Goal: Check status: Check status

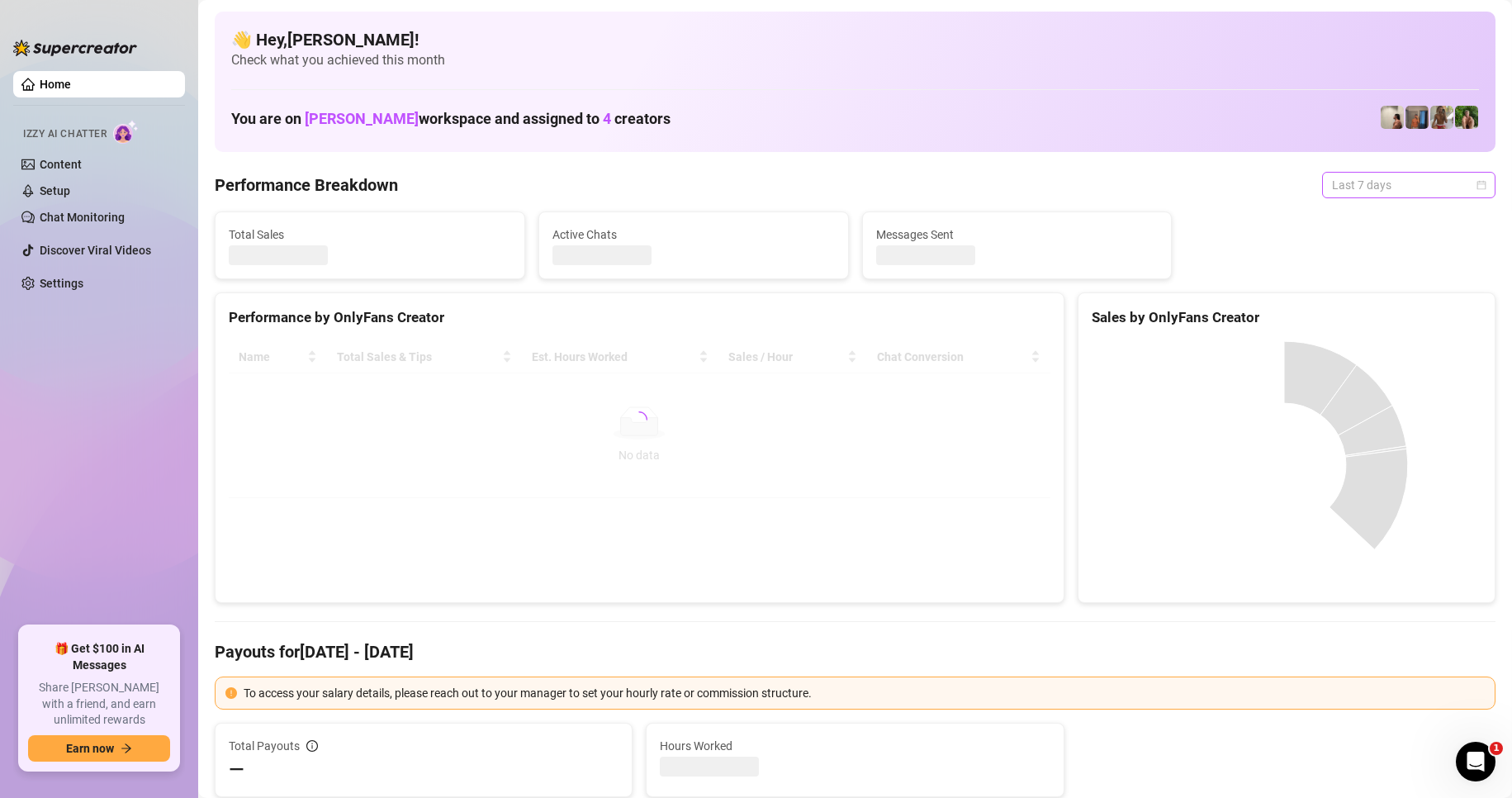
click at [1394, 197] on div "Last 7 days" at bounding box center [1408, 185] width 174 height 26
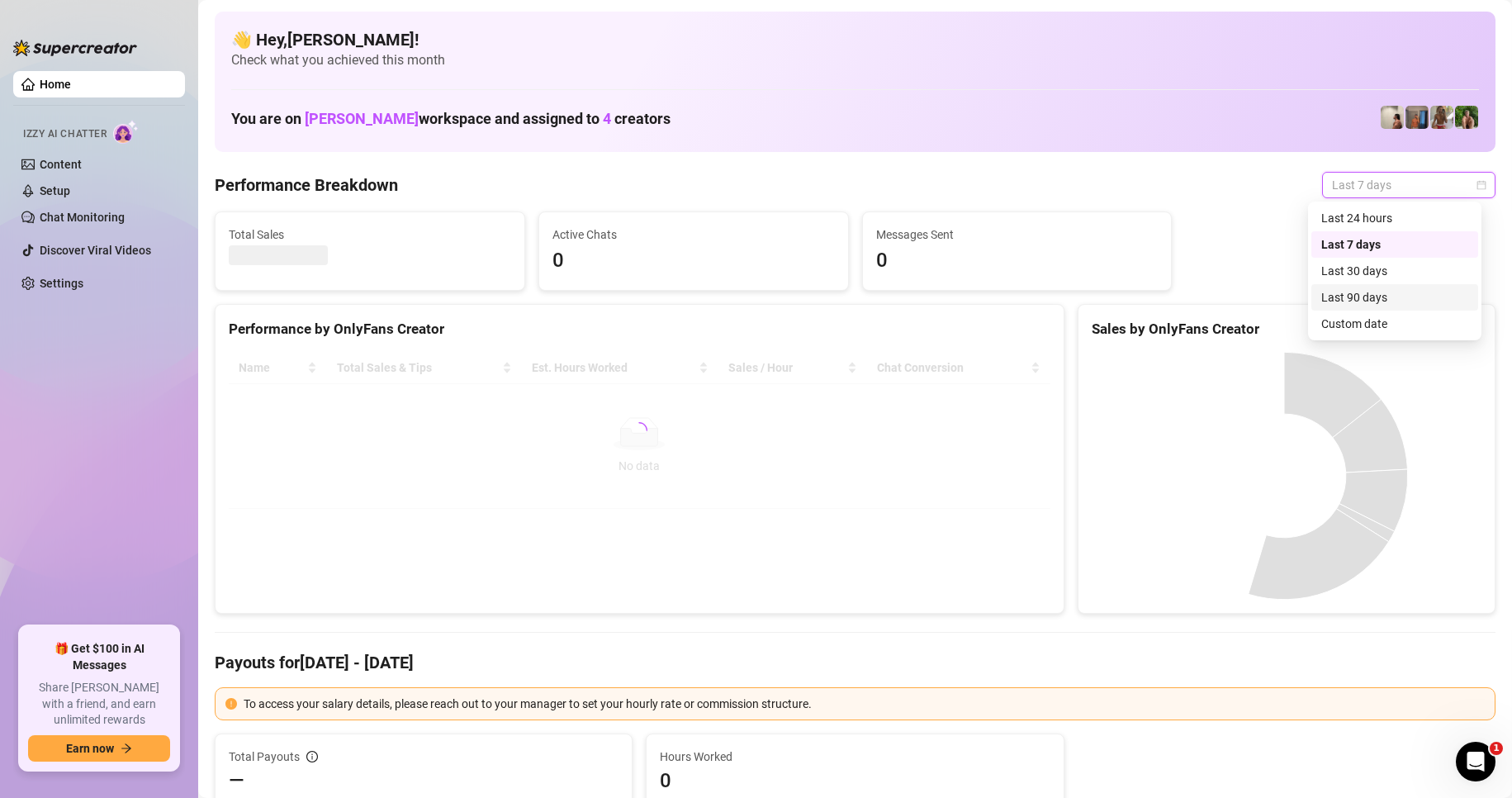
click at [1359, 322] on div "Custom date" at bounding box center [1393, 323] width 147 height 18
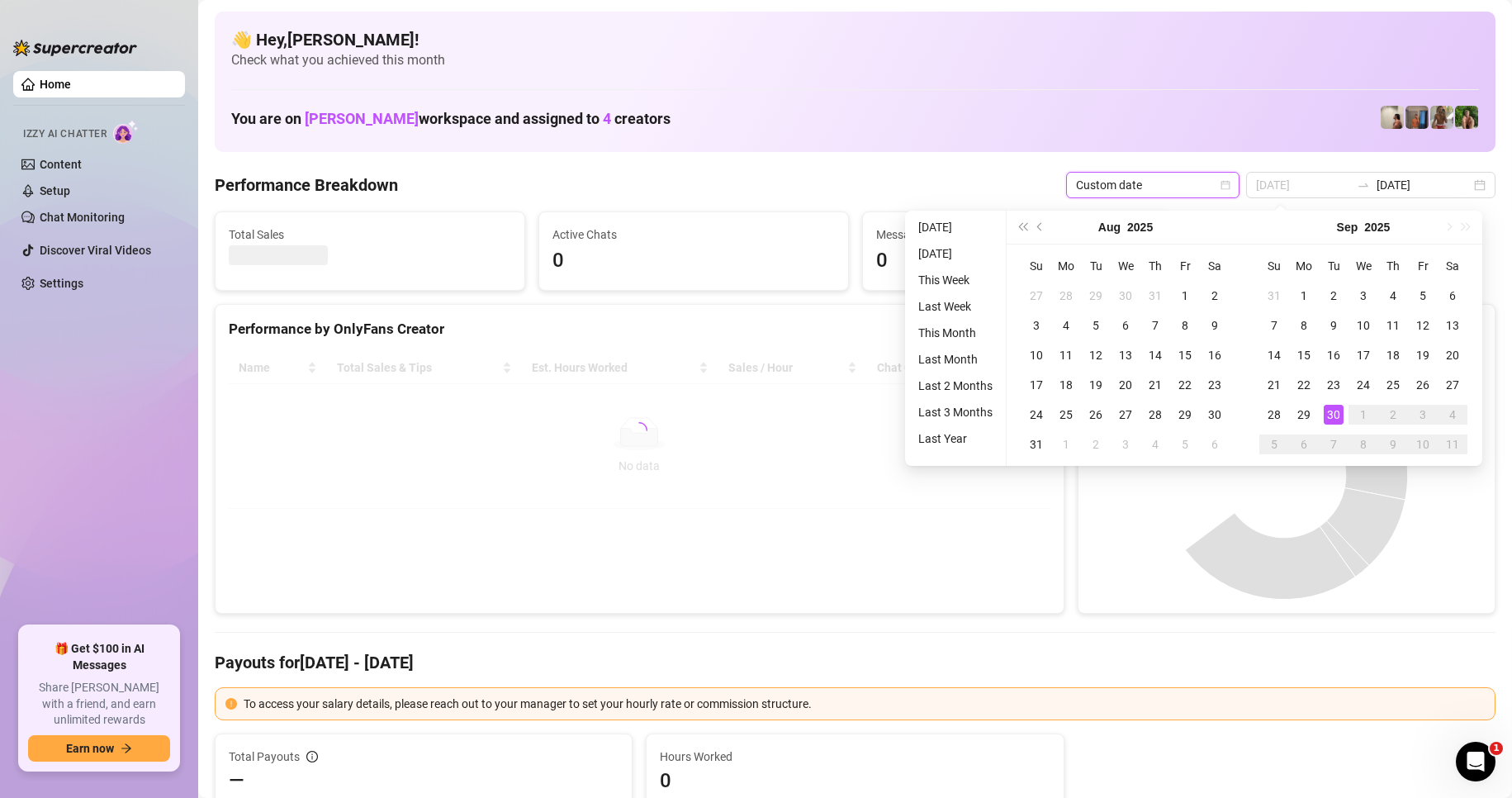
type input "[DATE]"
click at [1335, 422] on div "30" at bounding box center [1333, 414] width 20 height 20
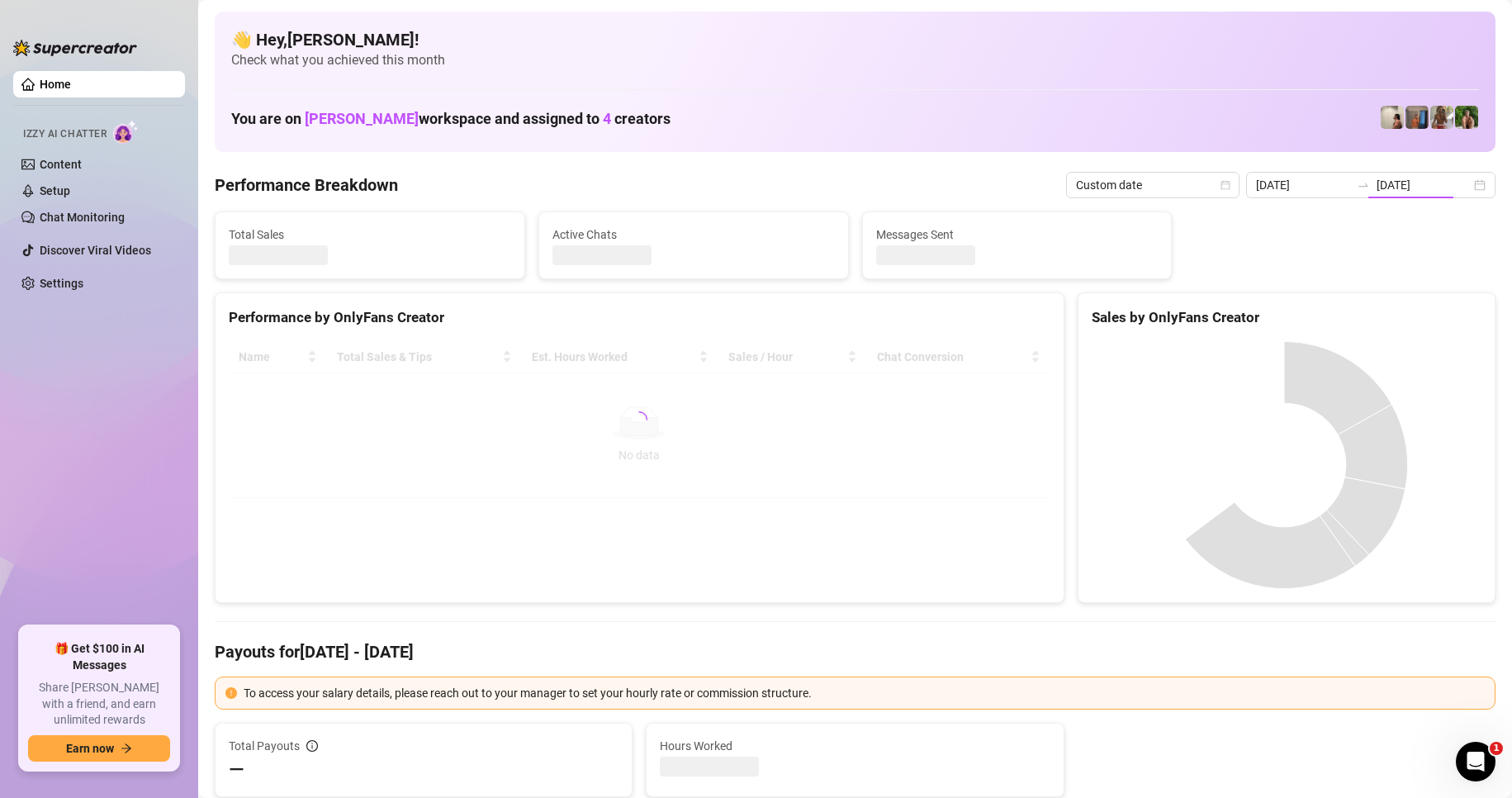
type input "[DATE]"
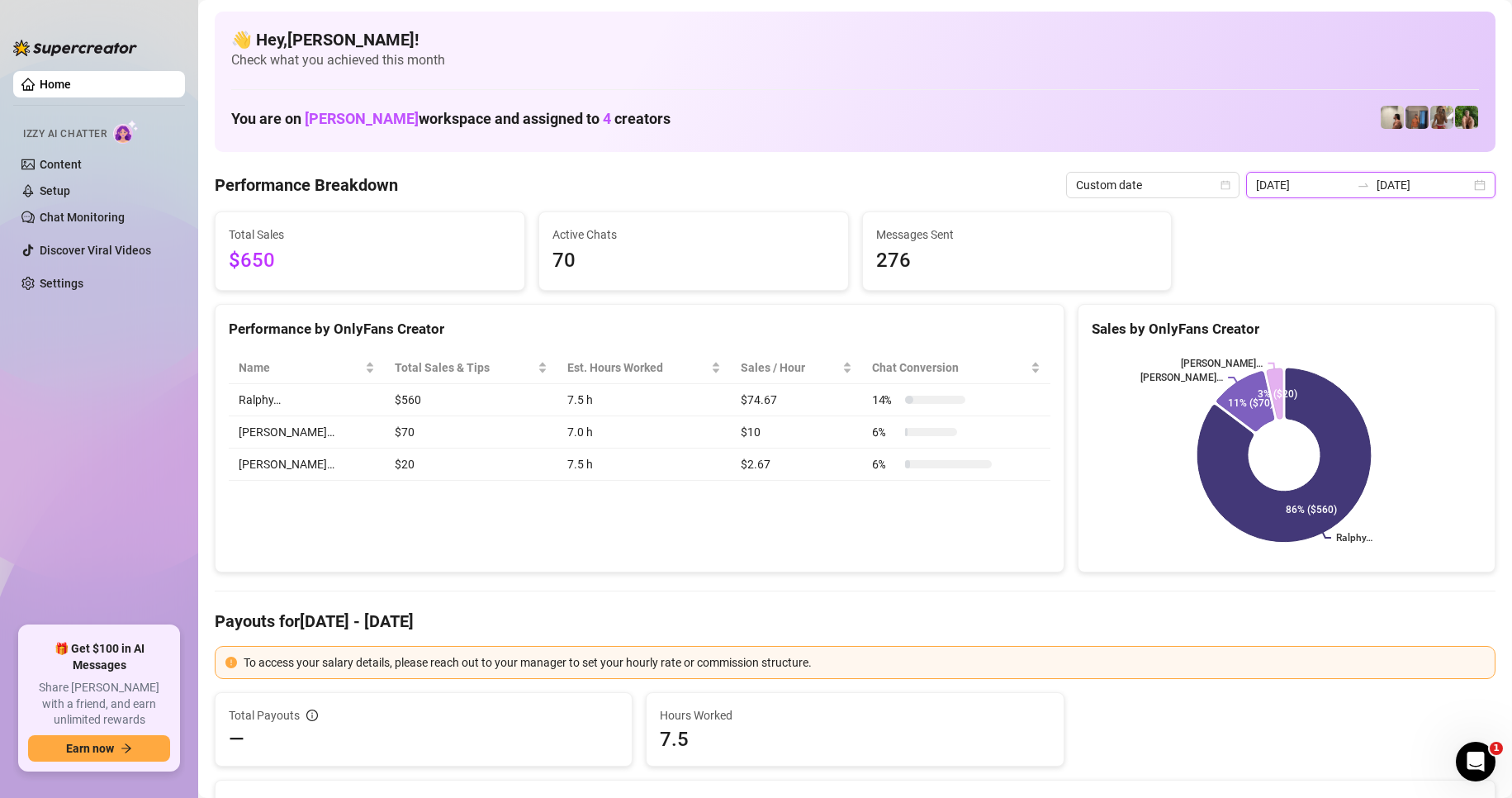
click at [1420, 181] on input "[DATE]" at bounding box center [1423, 184] width 94 height 18
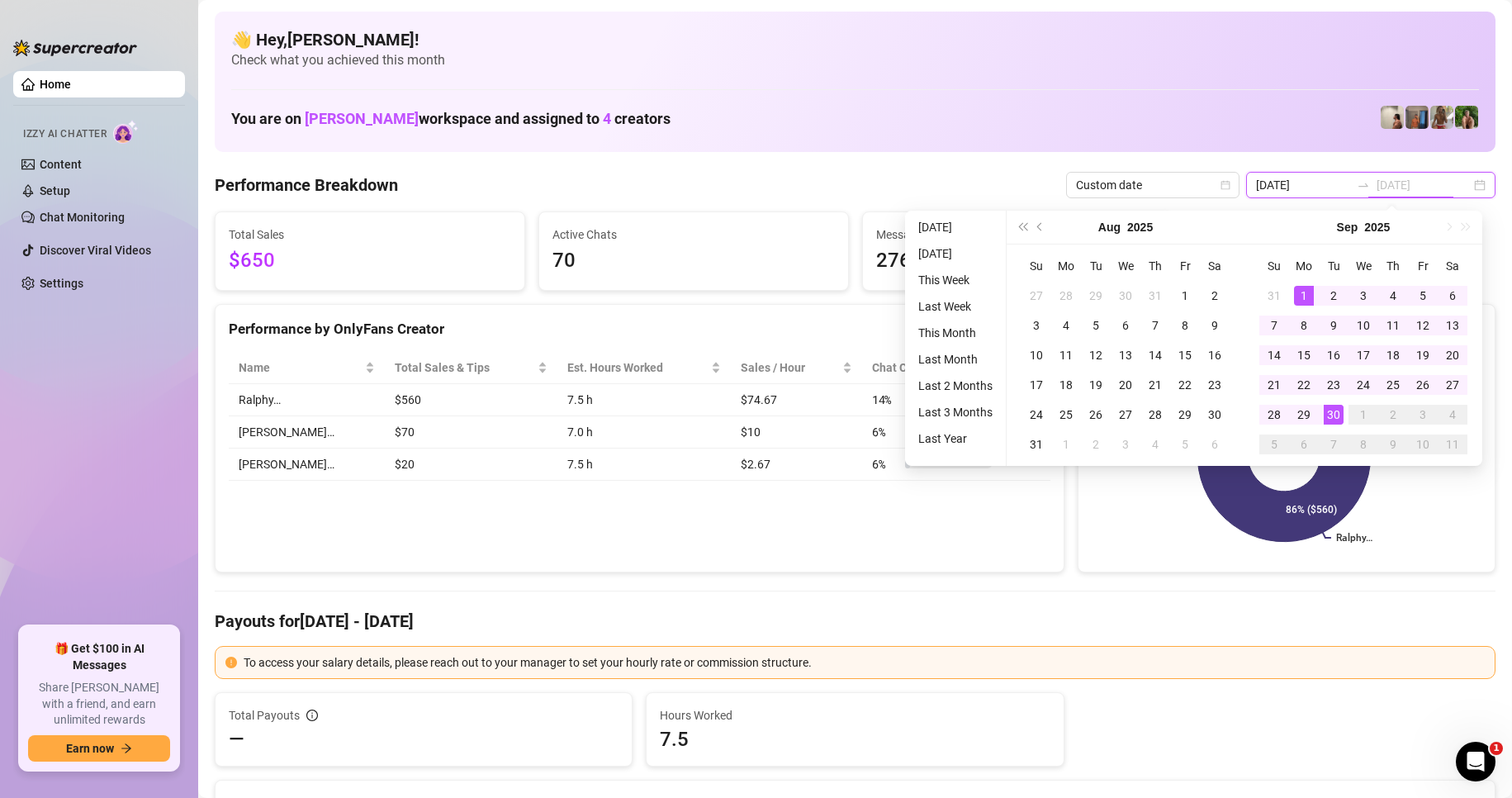
type input "2025-09-01"
click at [1299, 288] on div "1" at bounding box center [1303, 295] width 20 height 20
type input "[DATE]"
click at [1335, 419] on div "30" at bounding box center [1333, 414] width 20 height 20
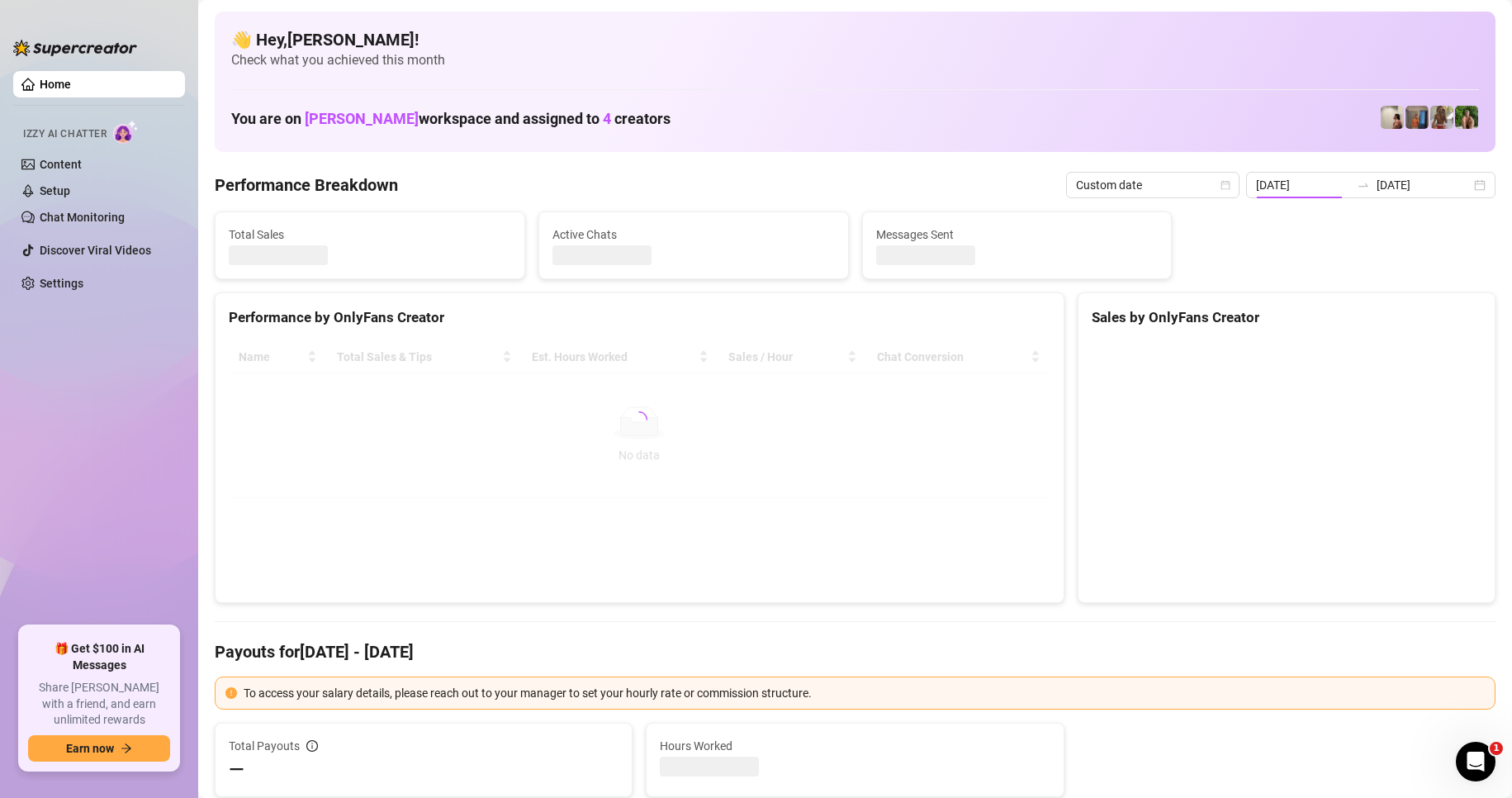
type input "2025-09-01"
type input "[DATE]"
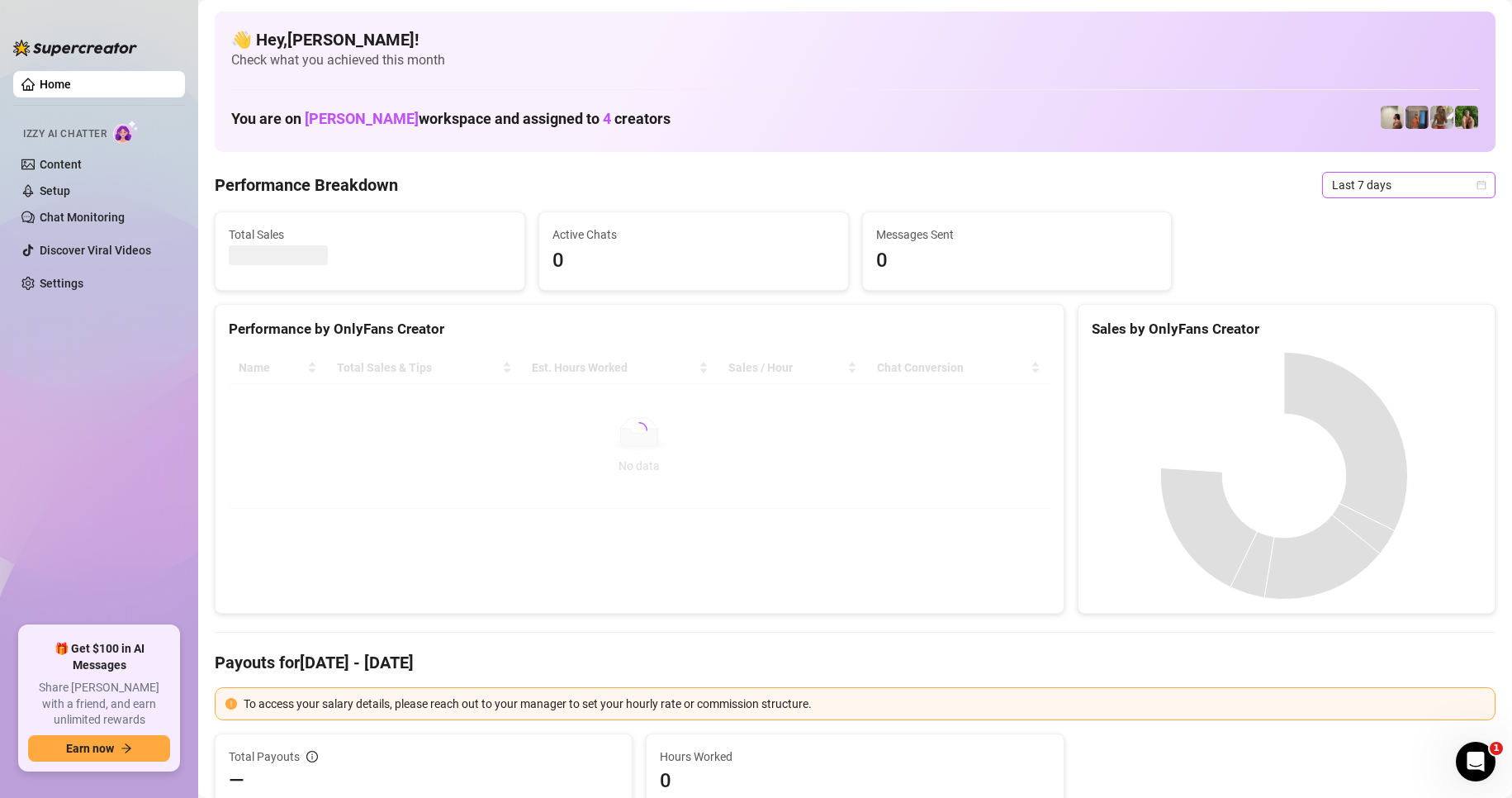
click at [1418, 184] on span "Last 7 days" at bounding box center [1408, 185] width 153 height 25
click at [1376, 326] on div "Custom date" at bounding box center [1393, 323] width 147 height 18
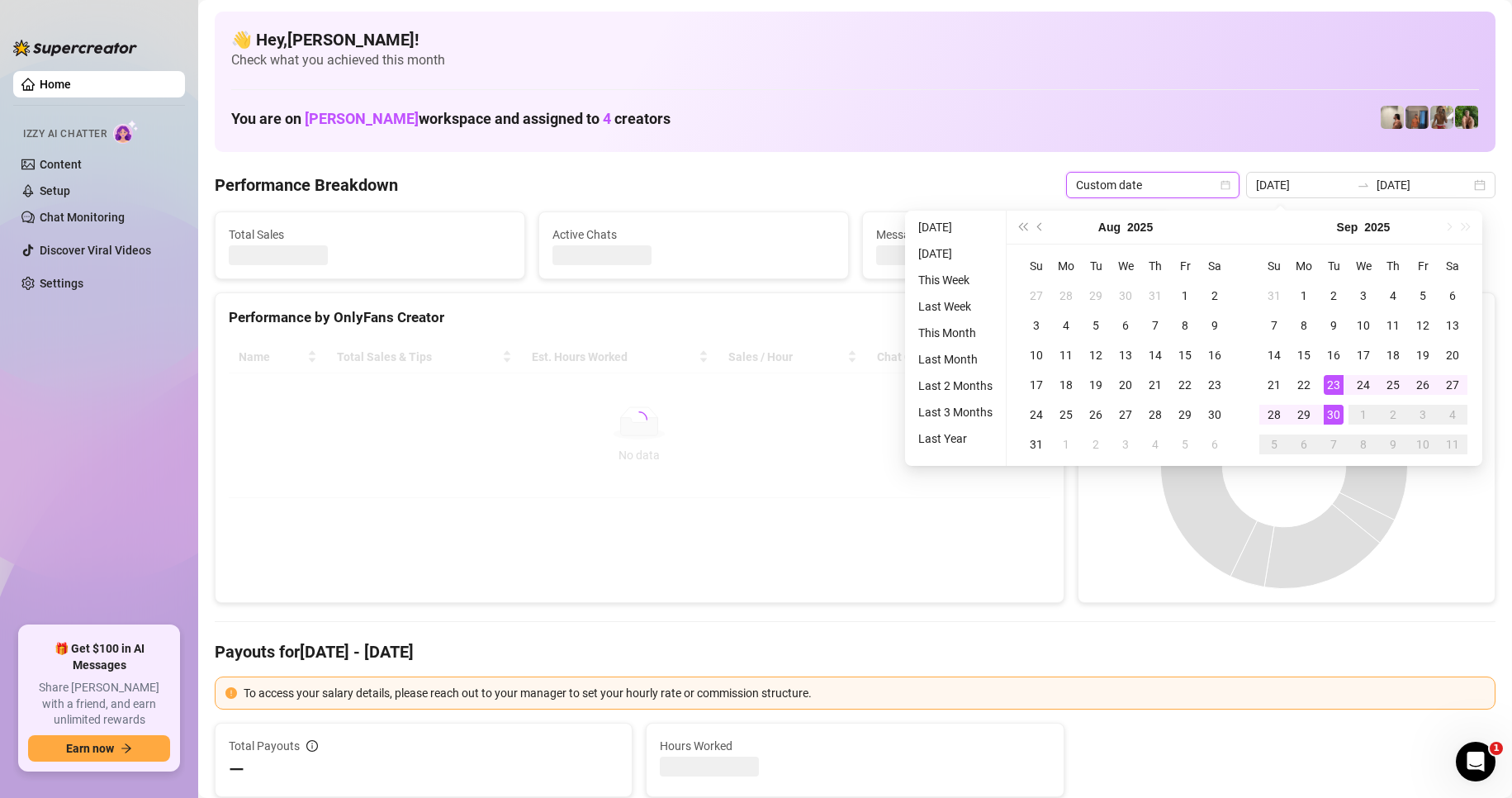
type input "[DATE]"
click at [1336, 417] on div "30" at bounding box center [1333, 414] width 20 height 20
type input "[DATE]"
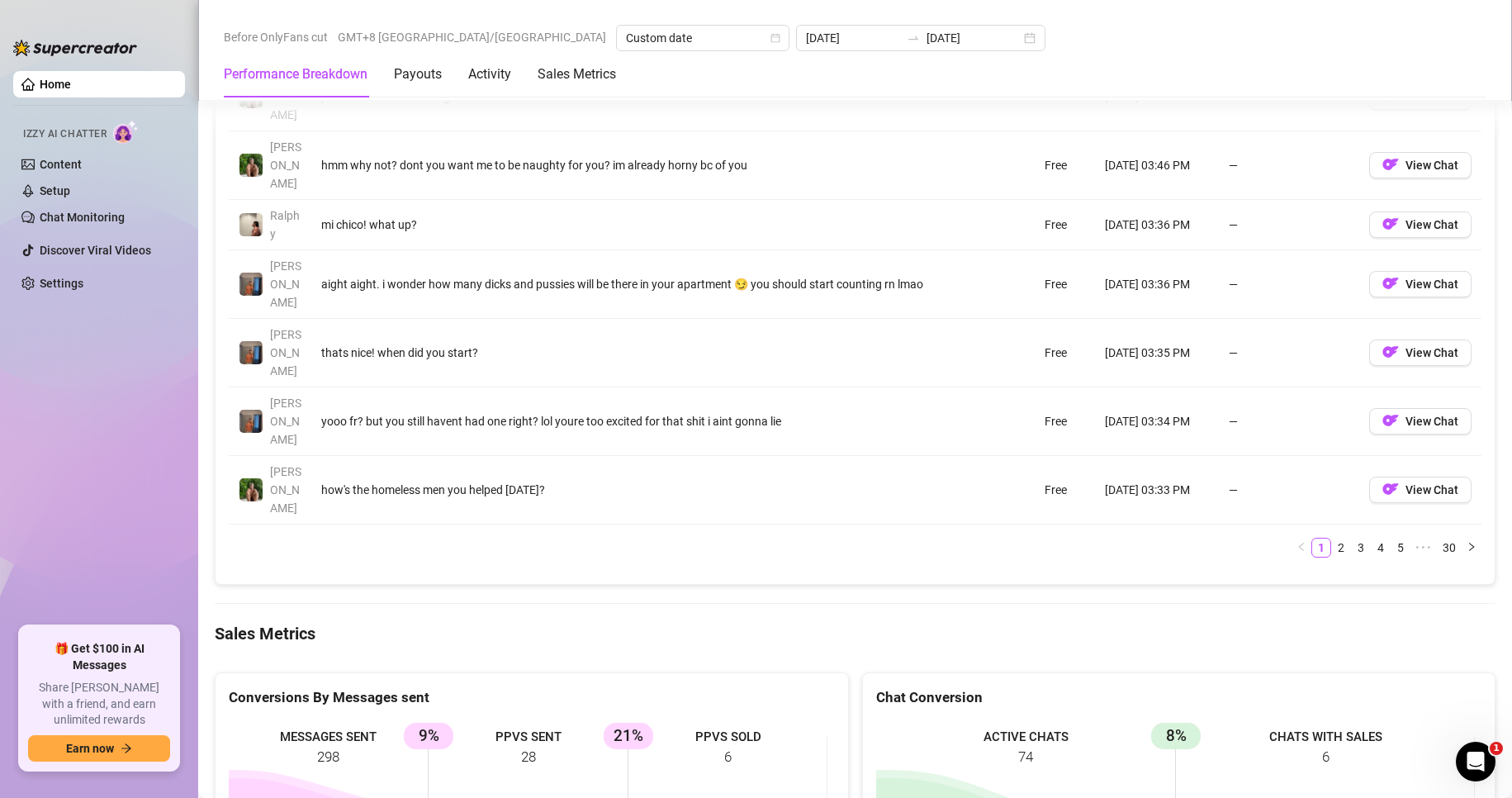
scroll to position [1983, 0]
